Goal: Transaction & Acquisition: Obtain resource

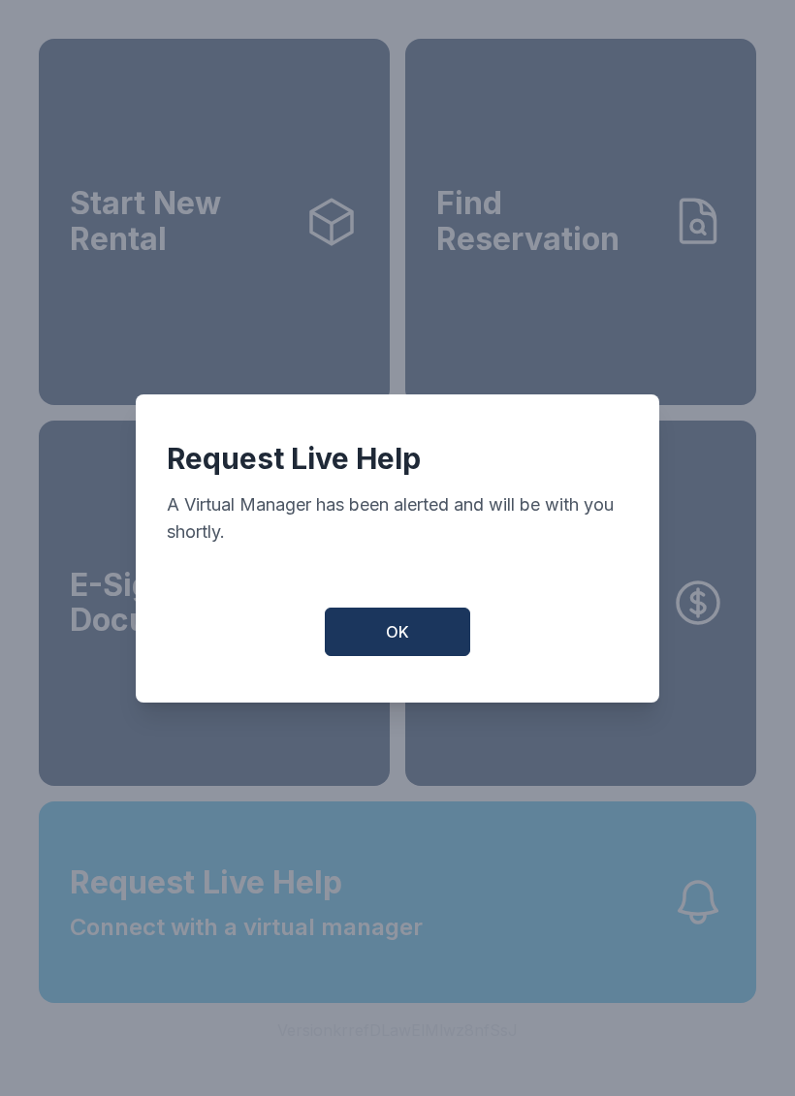
click at [390, 656] on button "OK" at bounding box center [397, 632] width 145 height 48
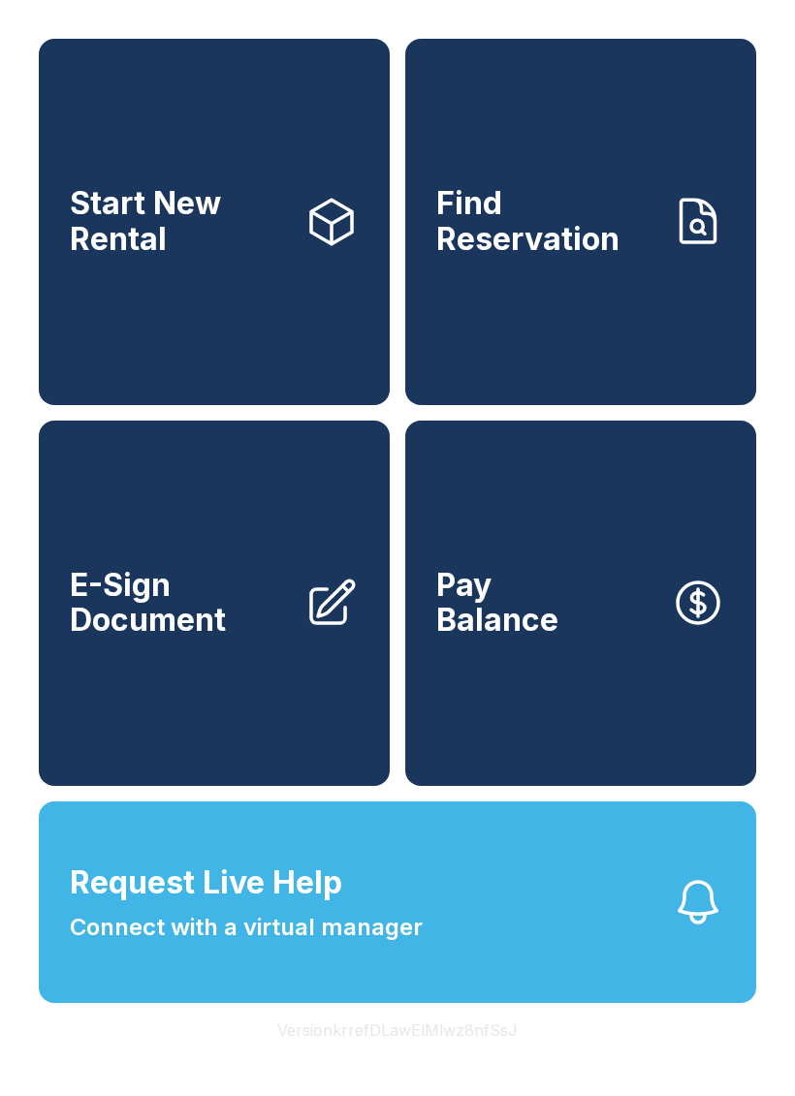
click at [228, 612] on span "E-Sign Document" at bounding box center [179, 603] width 219 height 71
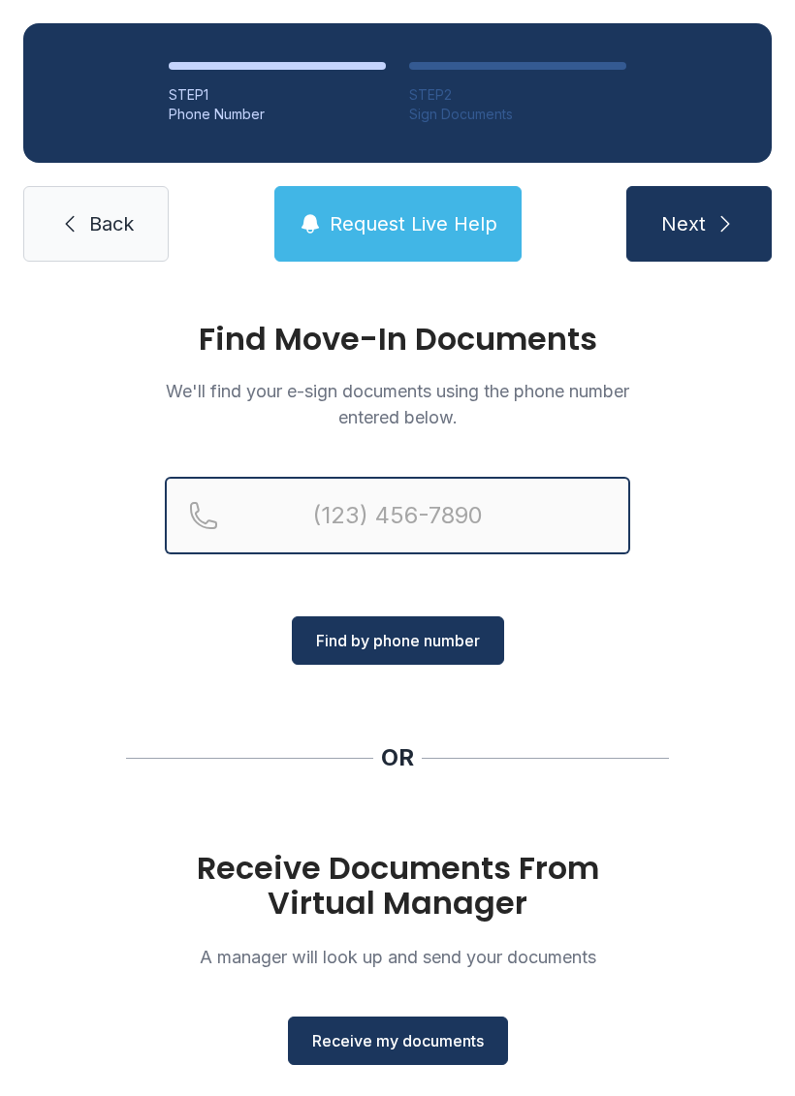
click at [524, 502] on input "Reservation phone number" at bounding box center [397, 516] width 465 height 78
type input "[PHONE_NUMBER]"
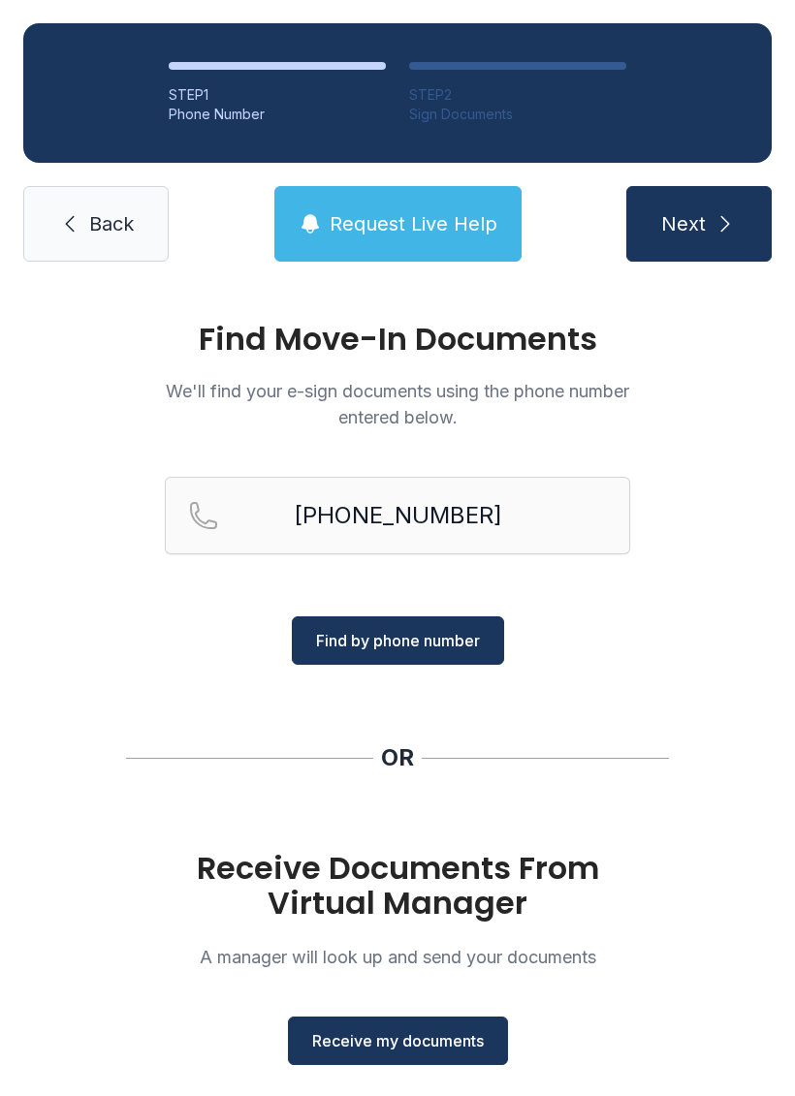
click at [429, 634] on span "Find by phone number" at bounding box center [398, 640] width 164 height 23
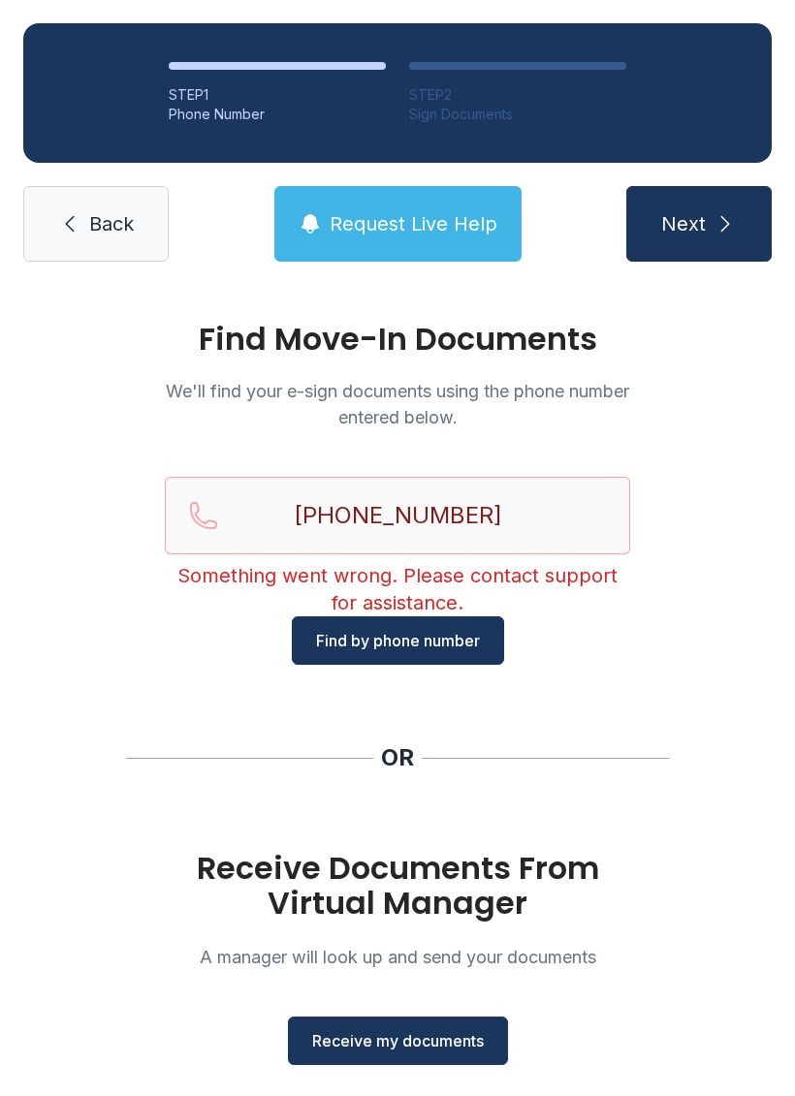
click at [83, 228] on link "Back" at bounding box center [95, 224] width 145 height 76
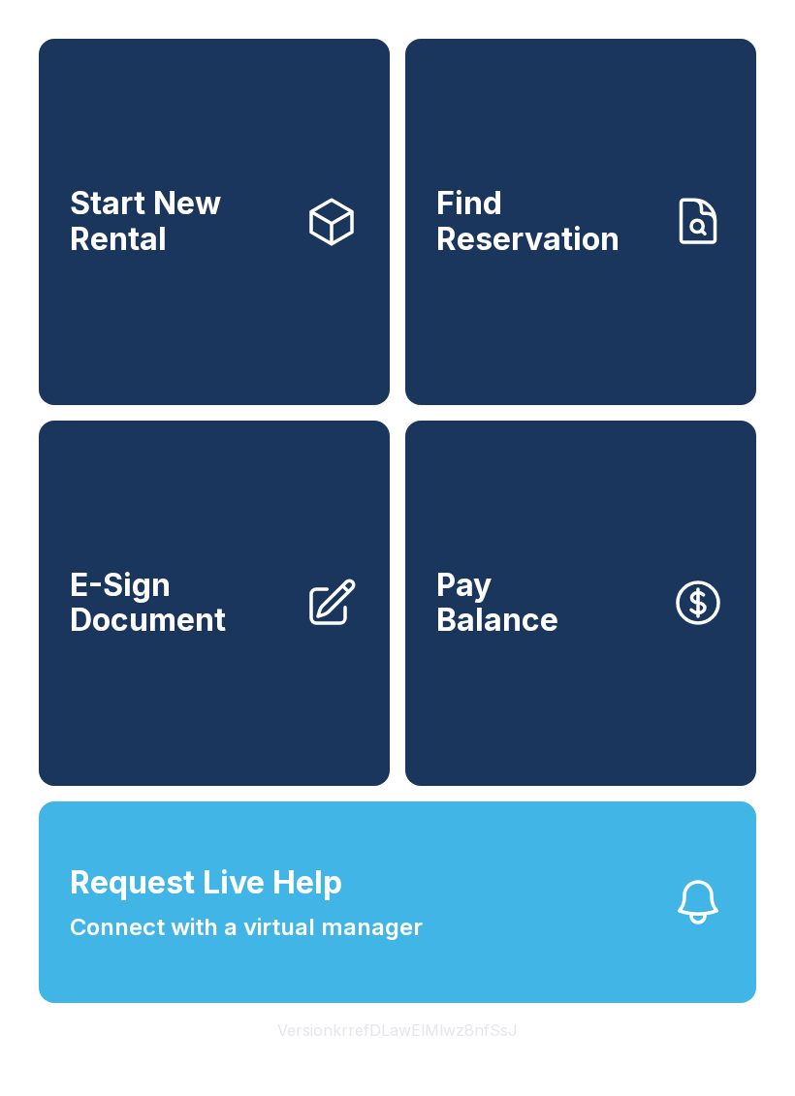
click at [246, 628] on span "E-Sign Document" at bounding box center [179, 603] width 219 height 71
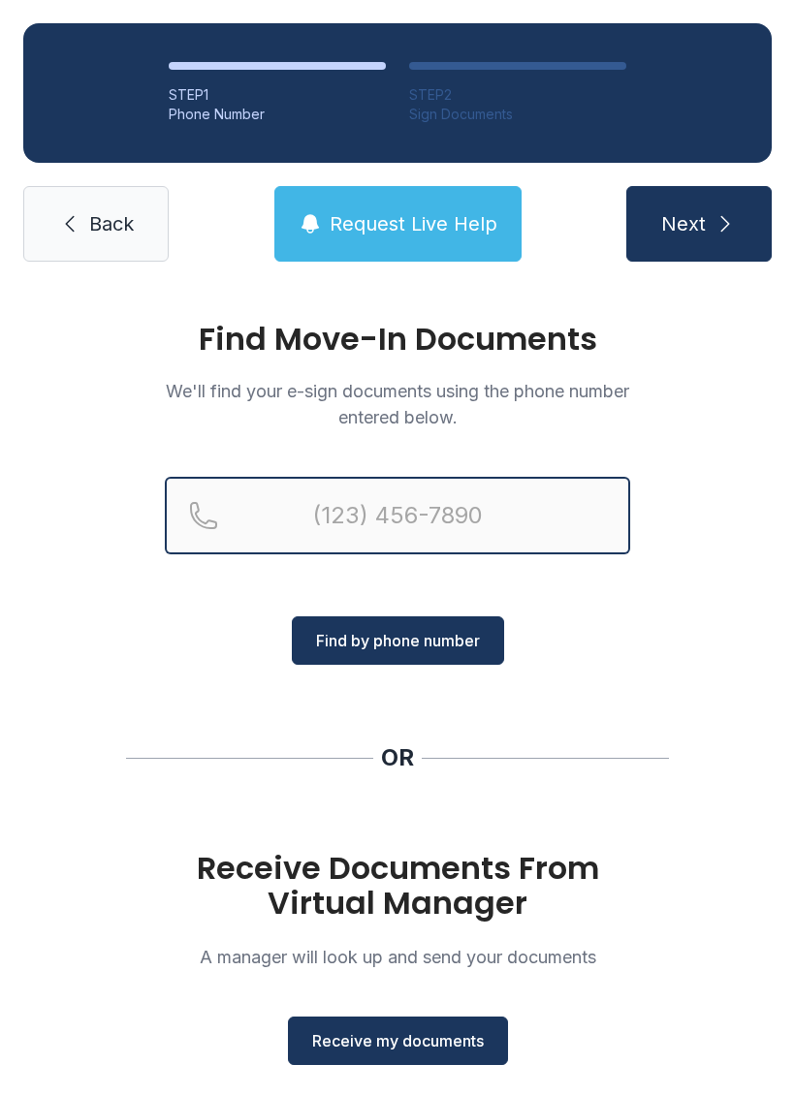
click at [450, 508] on input "Reservation phone number" at bounding box center [397, 516] width 465 height 78
type input "[PHONE_NUMBER]"
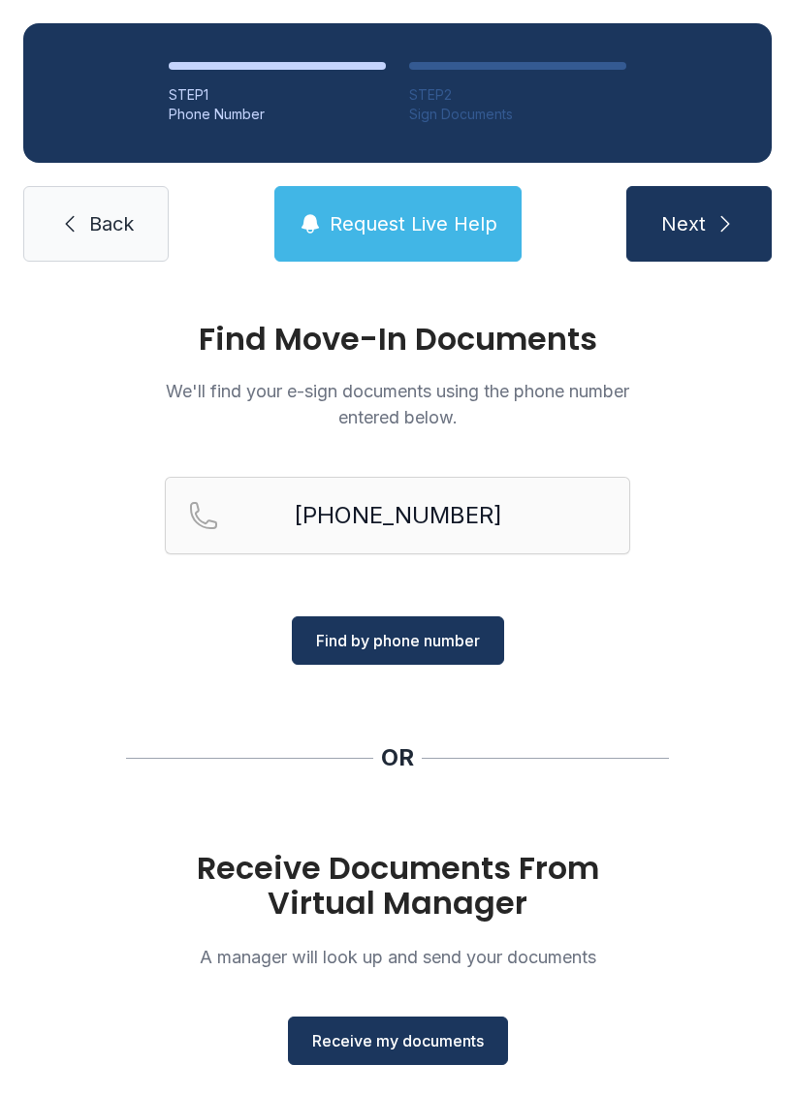
click at [445, 641] on span "Find by phone number" at bounding box center [398, 640] width 164 height 23
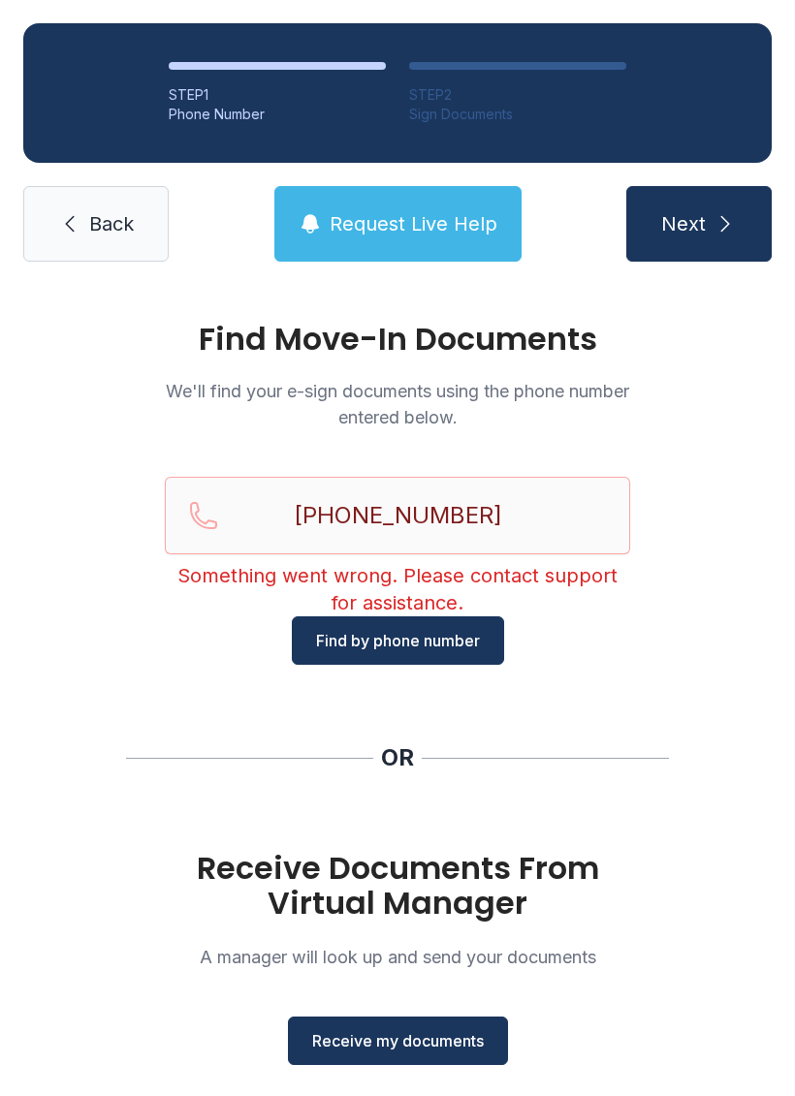
click at [708, 223] on button "Next" at bounding box center [698, 224] width 145 height 76
click at [461, 1037] on span "Receive my documents" at bounding box center [398, 1041] width 172 height 23
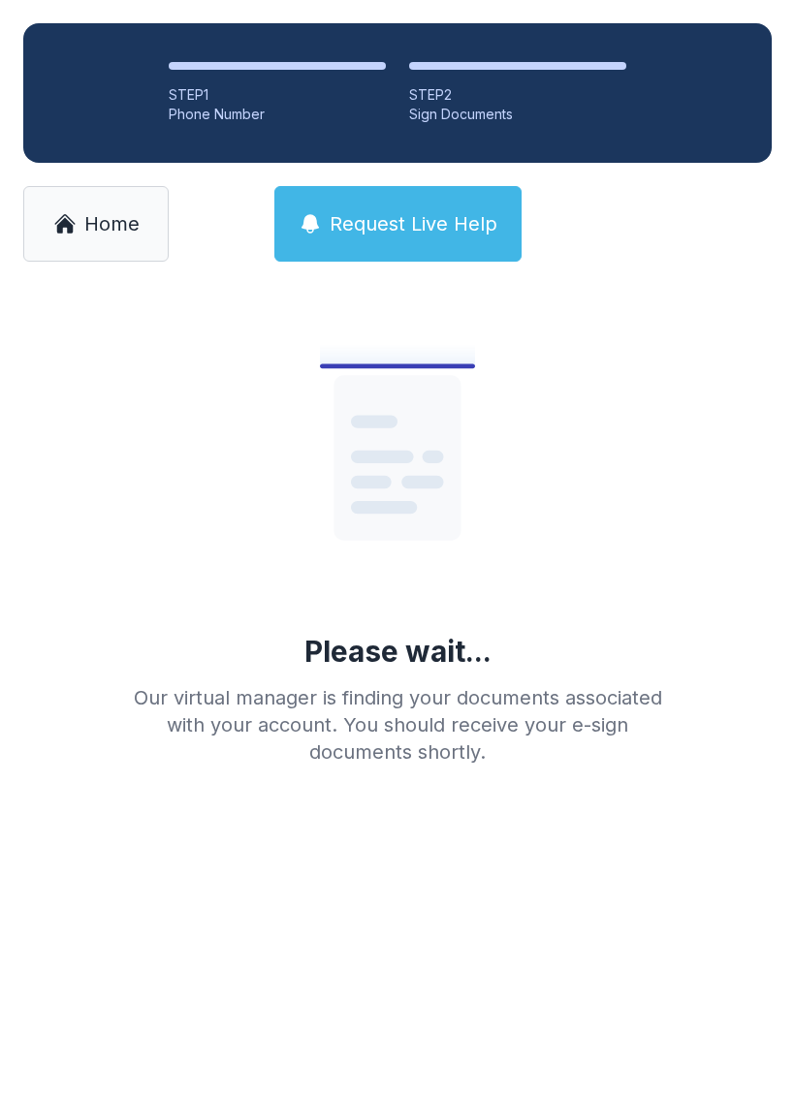
click at [88, 220] on span "Home" at bounding box center [111, 223] width 55 height 27
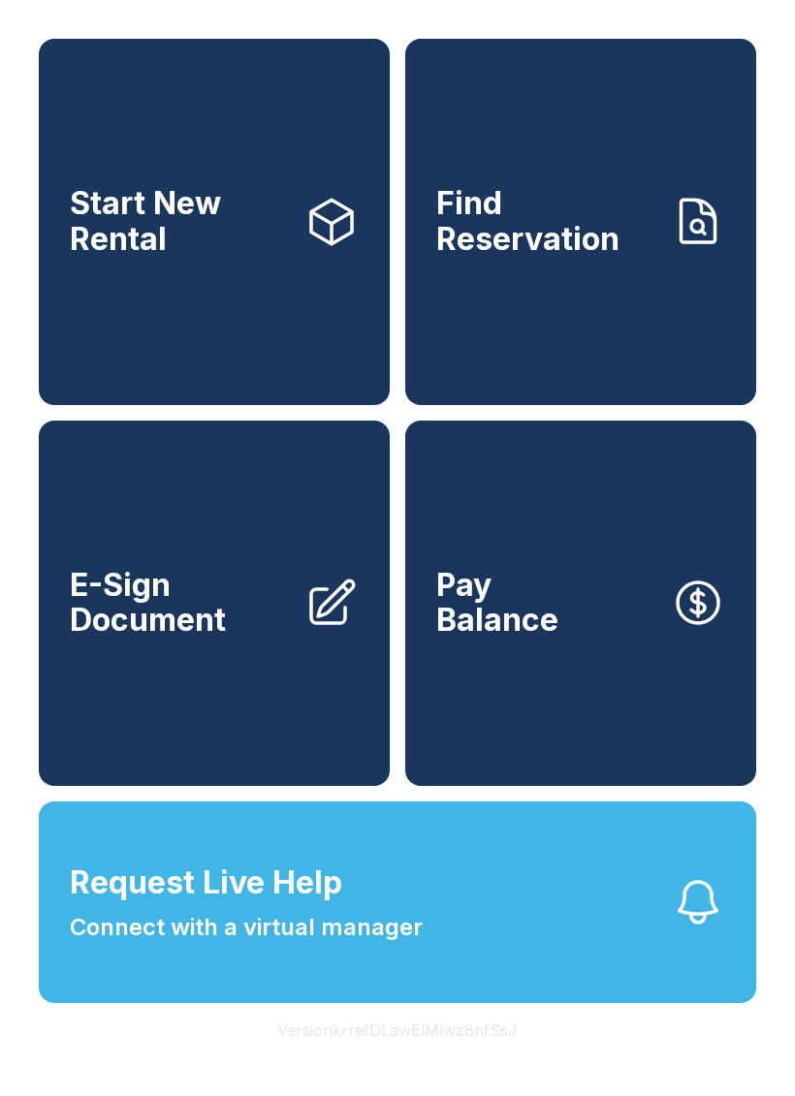
click at [207, 945] on span "Connect with a virtual manager" at bounding box center [246, 927] width 353 height 35
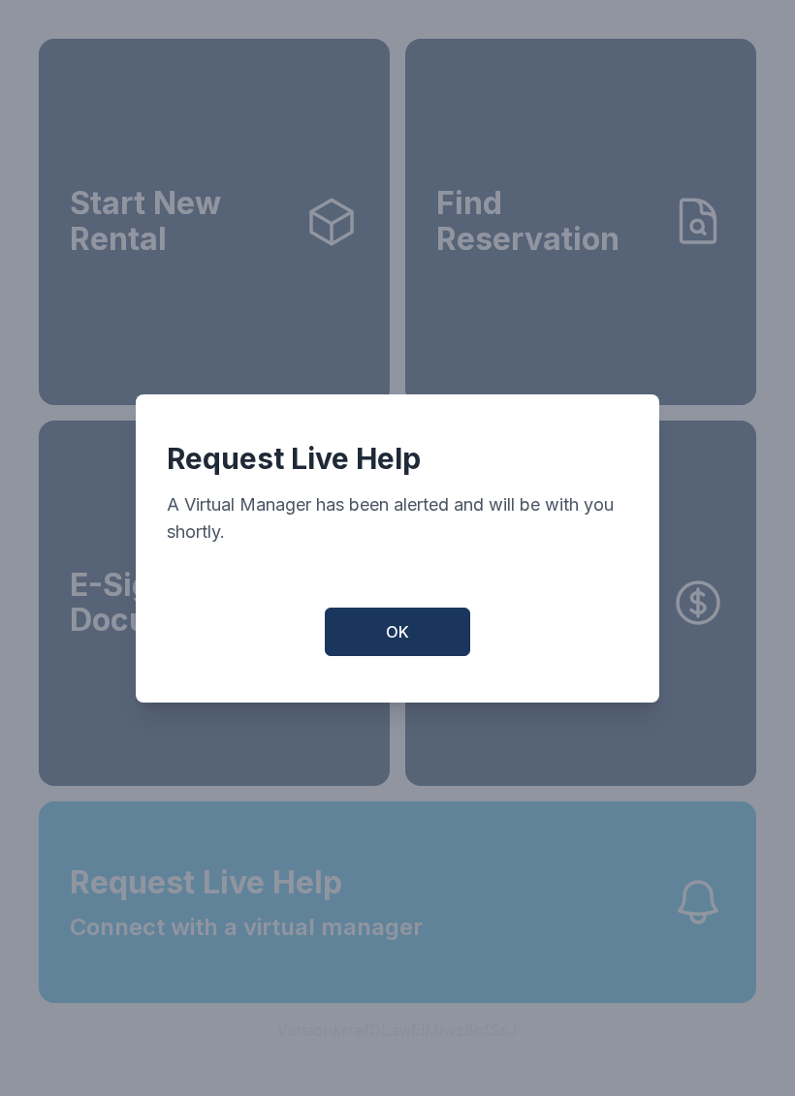
click at [377, 656] on button "OK" at bounding box center [397, 632] width 145 height 48
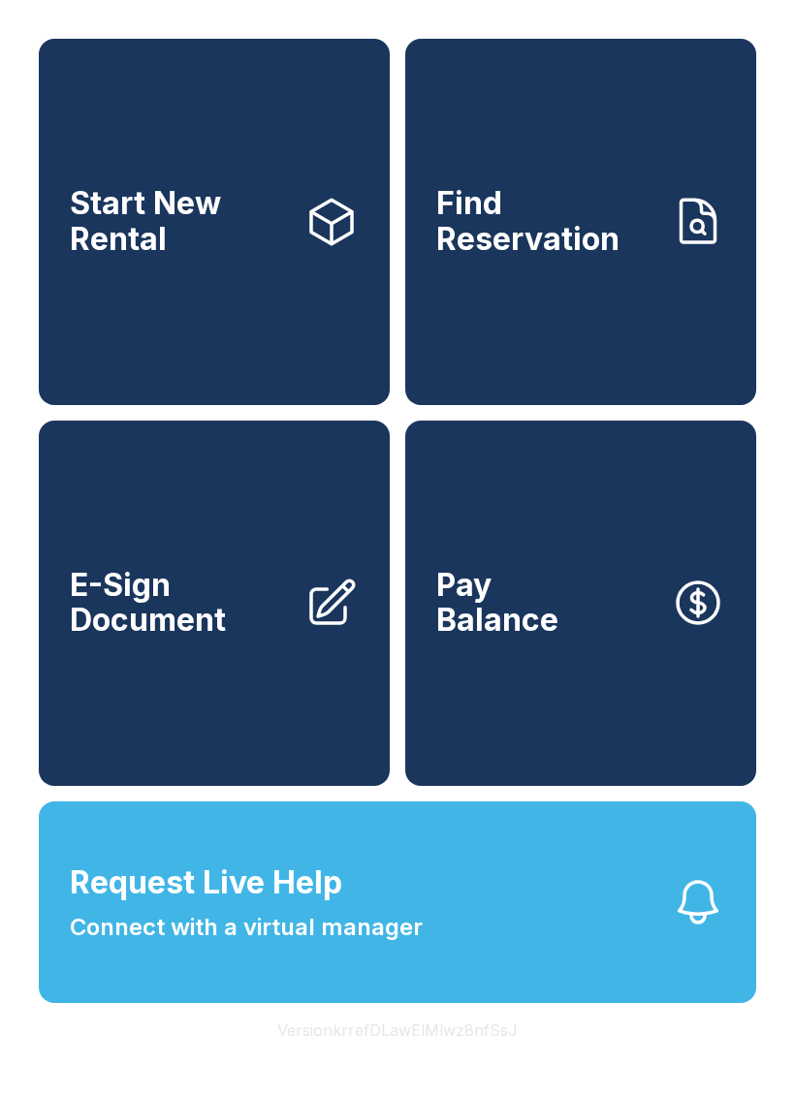
click at [196, 200] on span "Start New Rental" at bounding box center [179, 221] width 219 height 71
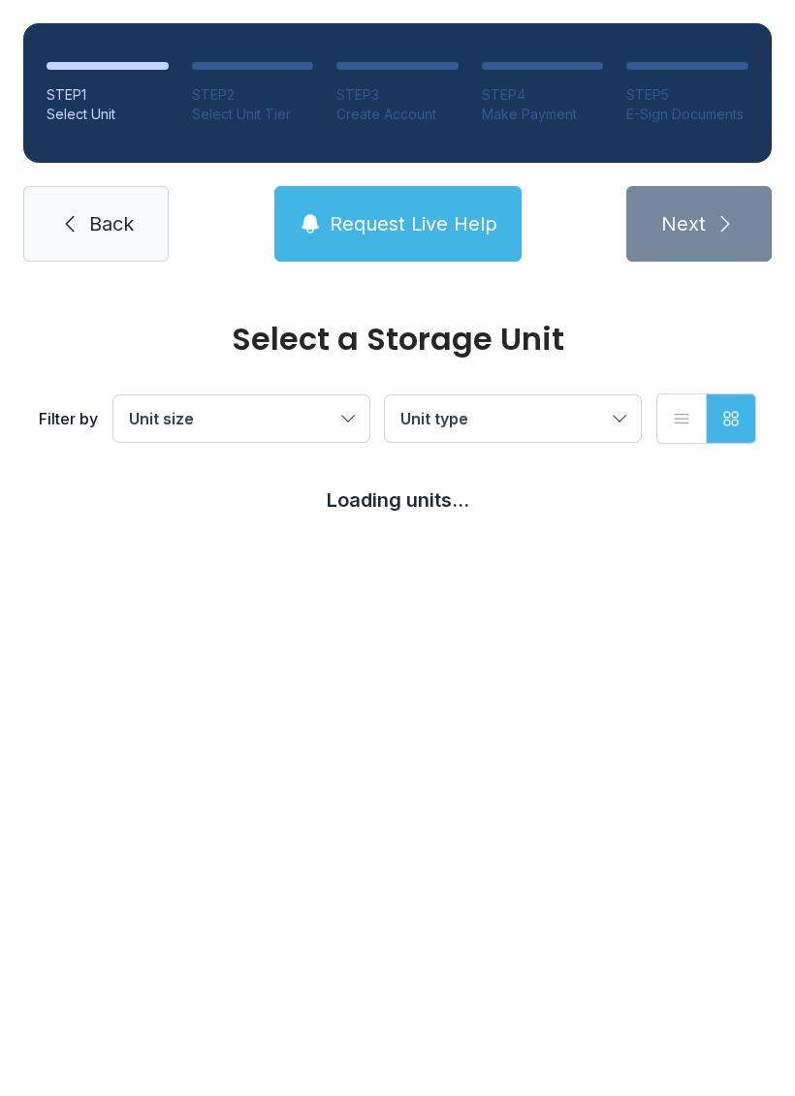
click at [340, 236] on span "Request Live Help" at bounding box center [414, 223] width 168 height 27
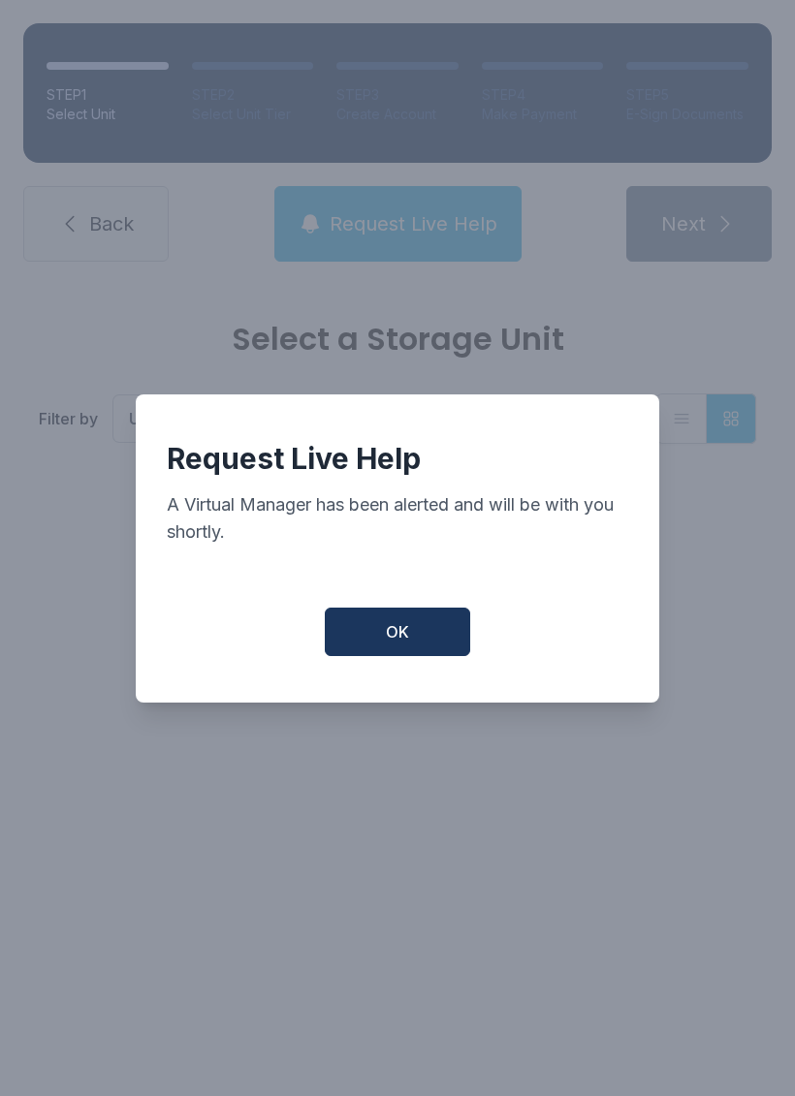
click at [363, 656] on button "OK" at bounding box center [397, 632] width 145 height 48
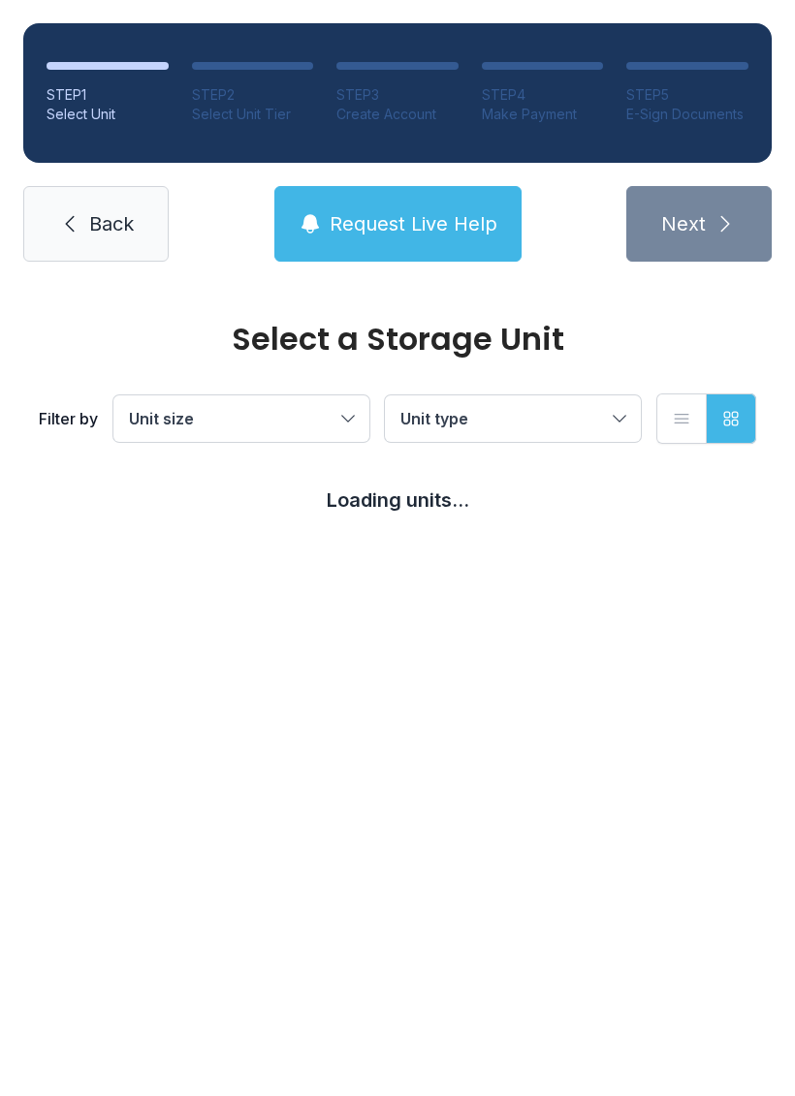
click at [74, 255] on link "Back" at bounding box center [95, 224] width 145 height 76
